Goal: Task Accomplishment & Management: Use online tool/utility

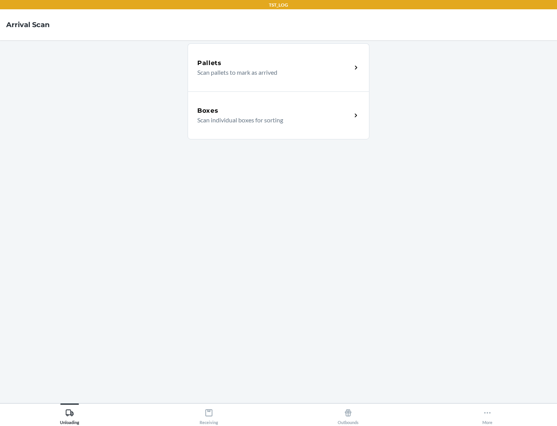
click at [274, 111] on div "Boxes" at bounding box center [274, 110] width 154 height 9
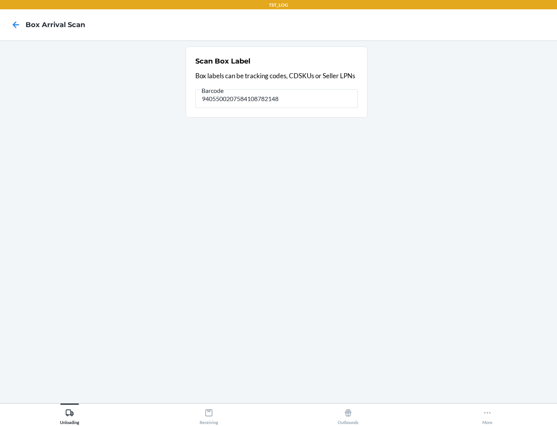
type input "9405500207584108782148"
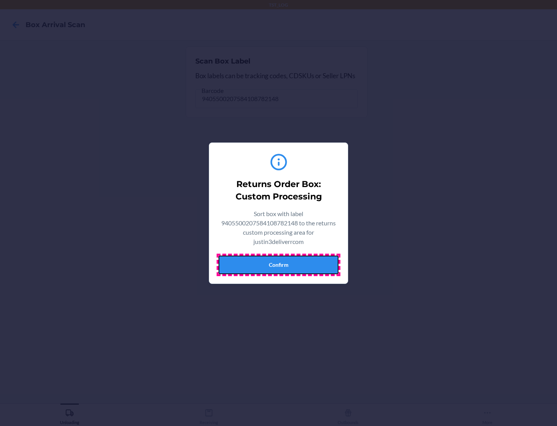
click at [279, 264] on button "Confirm" at bounding box center [279, 264] width 120 height 19
